Goal: Transaction & Acquisition: Book appointment/travel/reservation

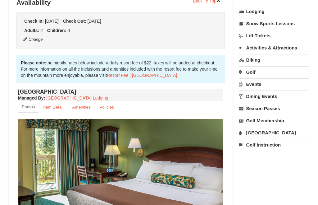
scroll to position [146, 0]
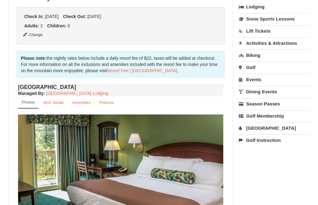
click at [255, 93] on link "Dining Events" at bounding box center [274, 92] width 71 height 12
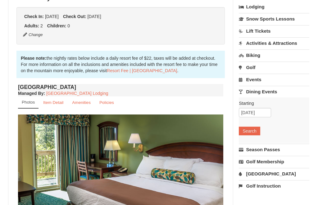
scroll to position [146, 0]
click at [258, 132] on button "Search" at bounding box center [249, 131] width 21 height 9
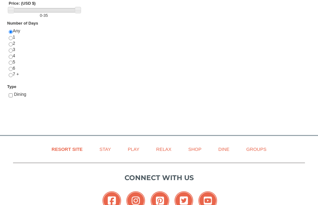
scroll to position [258, 0]
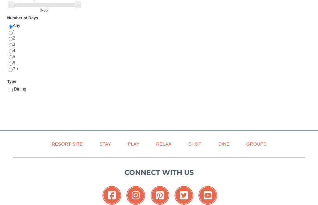
click at [228, 141] on link "Dine" at bounding box center [224, 144] width 27 height 14
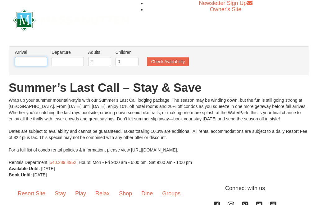
click at [34, 59] on input "text" at bounding box center [31, 61] width 32 height 9
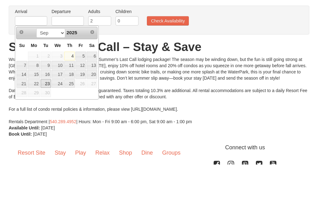
click at [46, 120] on link "23" at bounding box center [46, 124] width 11 height 9
type input "09/23/2025"
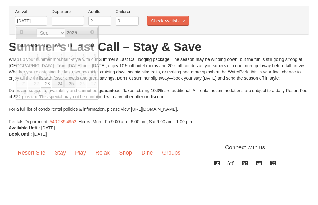
scroll to position [41, 0]
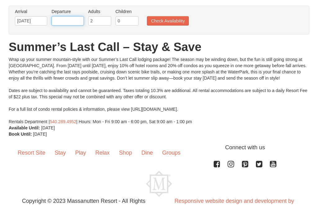
click at [68, 20] on input "text" at bounding box center [68, 20] width 32 height 9
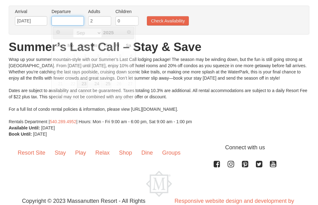
scroll to position [40, 0]
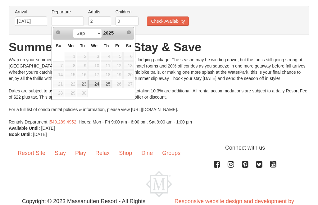
click at [96, 82] on link "24" at bounding box center [94, 84] width 12 height 9
type input "09/24/2025"
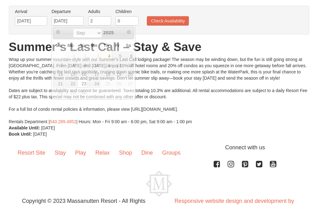
scroll to position [41, 0]
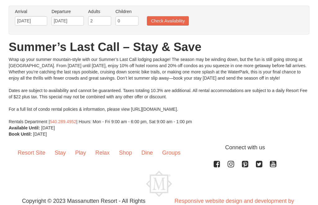
click at [167, 23] on button "Check Availability" at bounding box center [168, 20] width 42 height 9
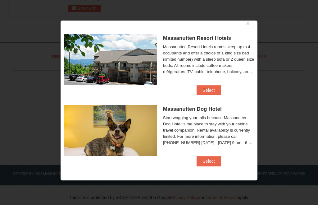
scroll to position [7, 0]
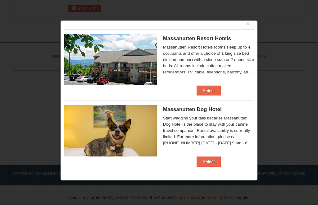
click at [211, 88] on button "Select" at bounding box center [209, 91] width 25 height 10
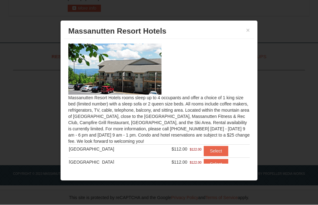
click at [215, 149] on button "Select" at bounding box center [216, 151] width 25 height 10
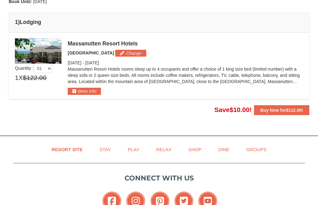
scroll to position [164, 0]
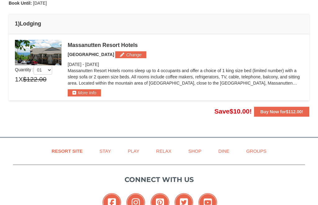
click at [279, 108] on button "Buy Now for $112.00 !" at bounding box center [281, 112] width 55 height 10
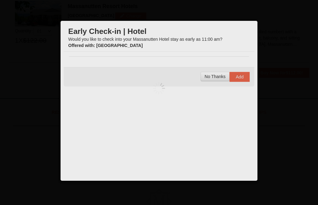
scroll to position [204, 0]
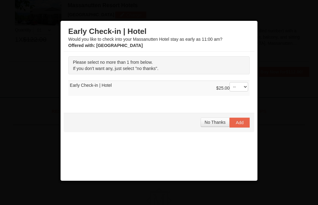
click at [215, 122] on span "No Thanks" at bounding box center [215, 122] width 21 height 5
